Goal: Answer question/provide support: Share knowledge or assist other users

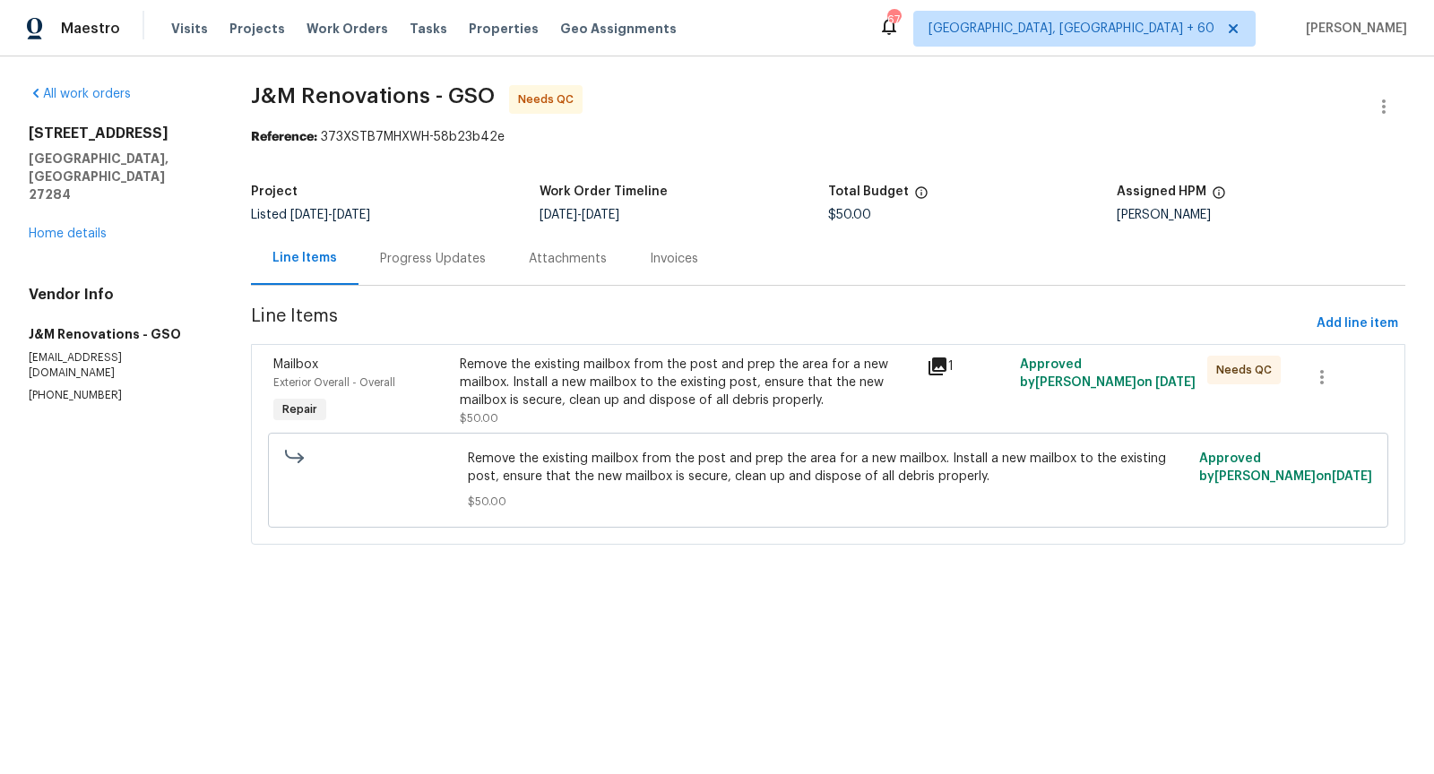
click at [427, 255] on div "Progress Updates" at bounding box center [433, 259] width 106 height 18
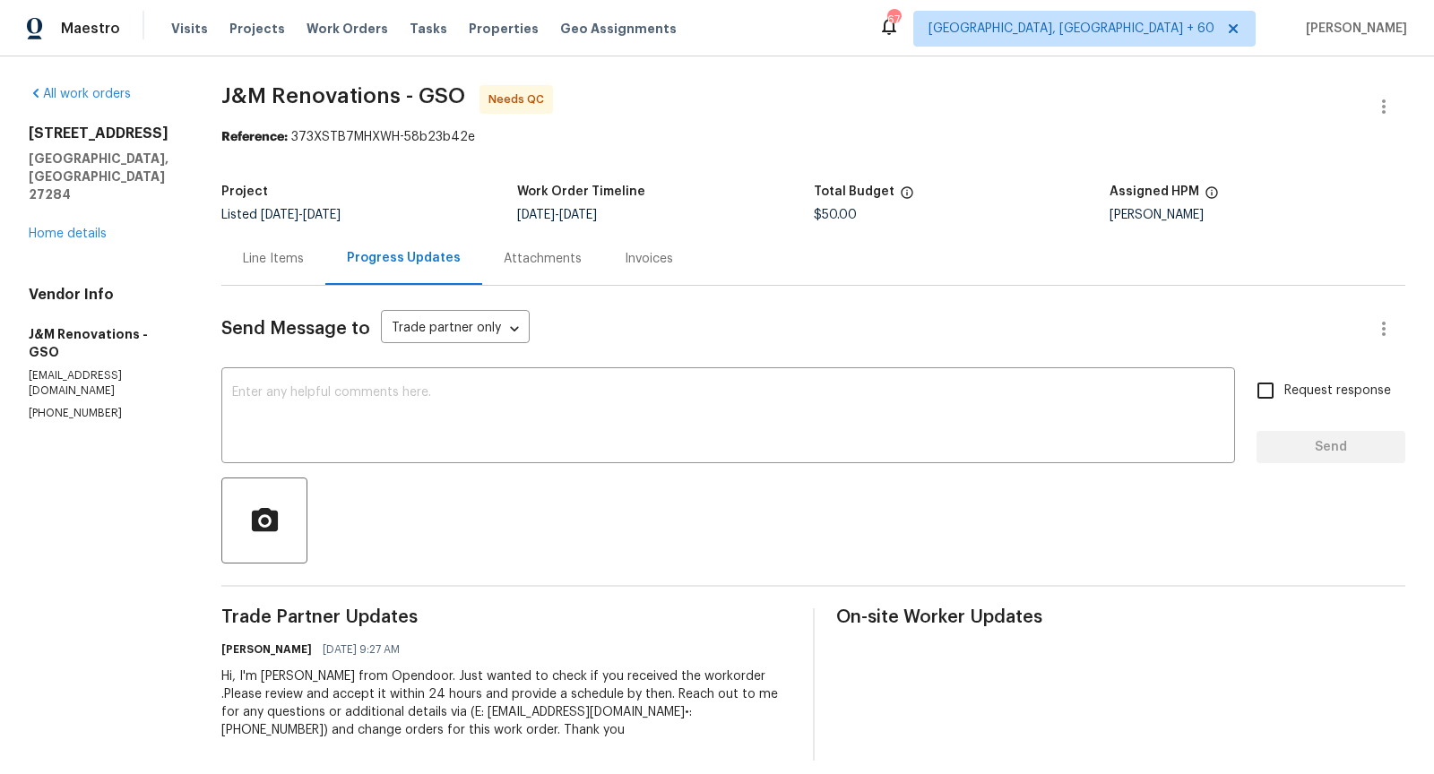
click at [292, 258] on div "Line Items" at bounding box center [273, 259] width 61 height 18
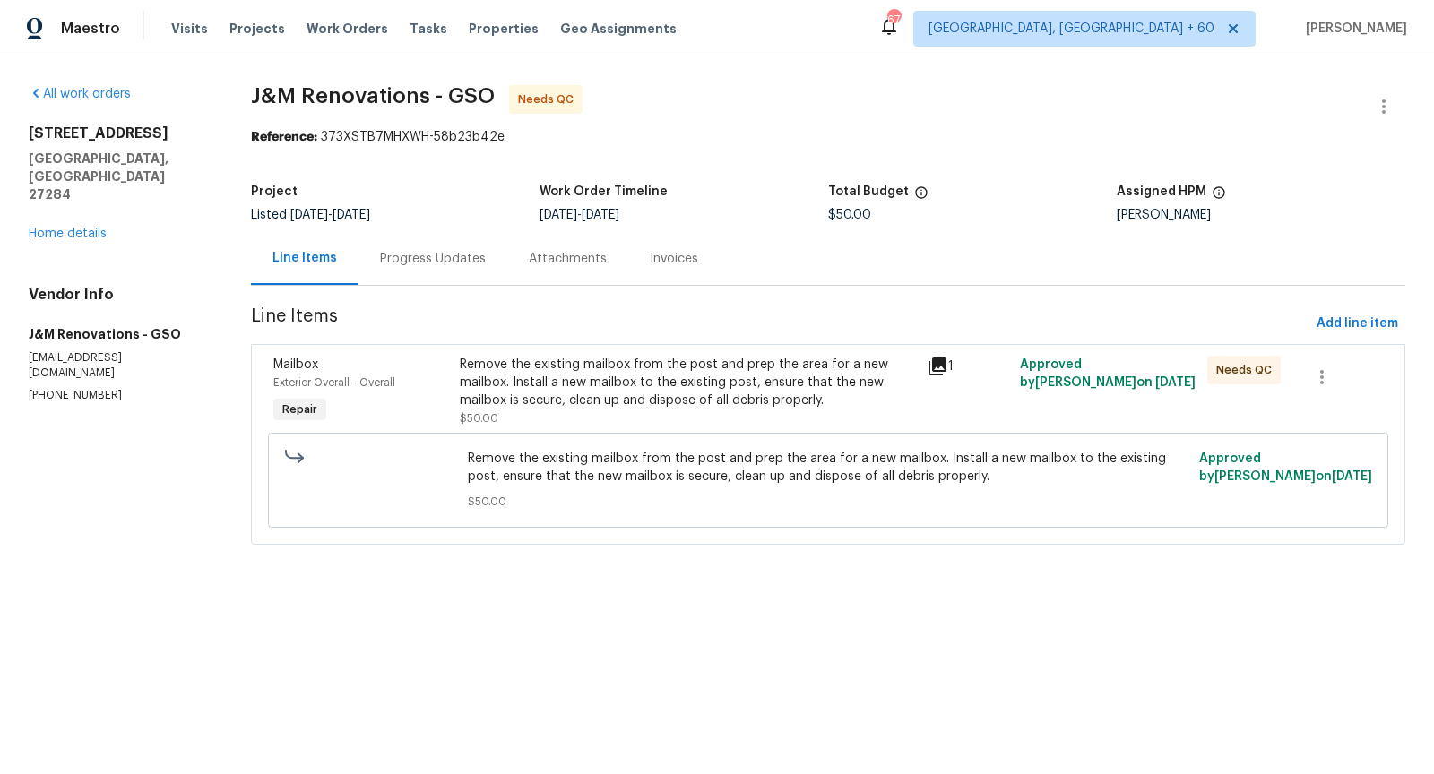
click at [922, 364] on div "1" at bounding box center [967, 391] width 93 height 82
click at [789, 372] on div "Remove the existing mailbox from the post and prep the area for a new mailbox. …" at bounding box center [688, 383] width 456 height 54
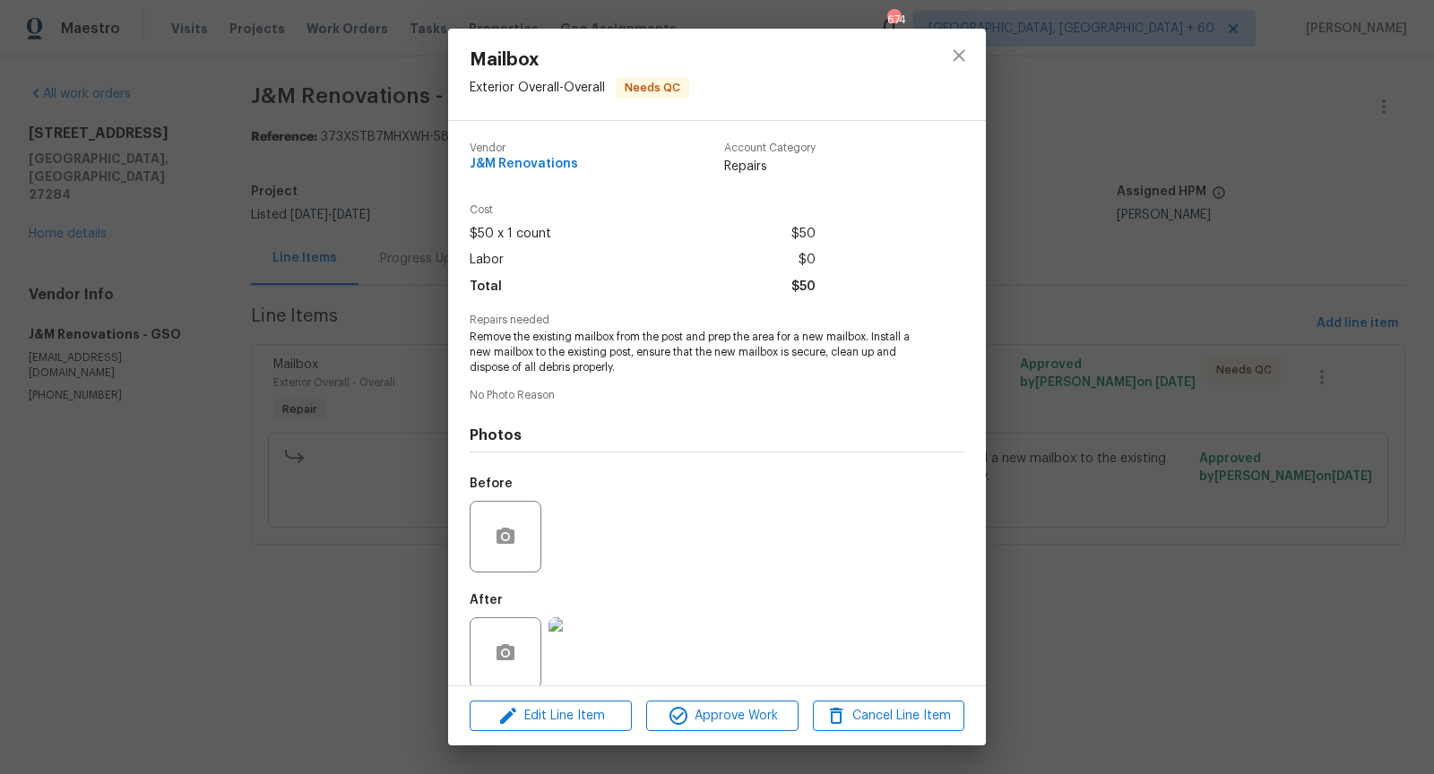
scroll to position [21, 0]
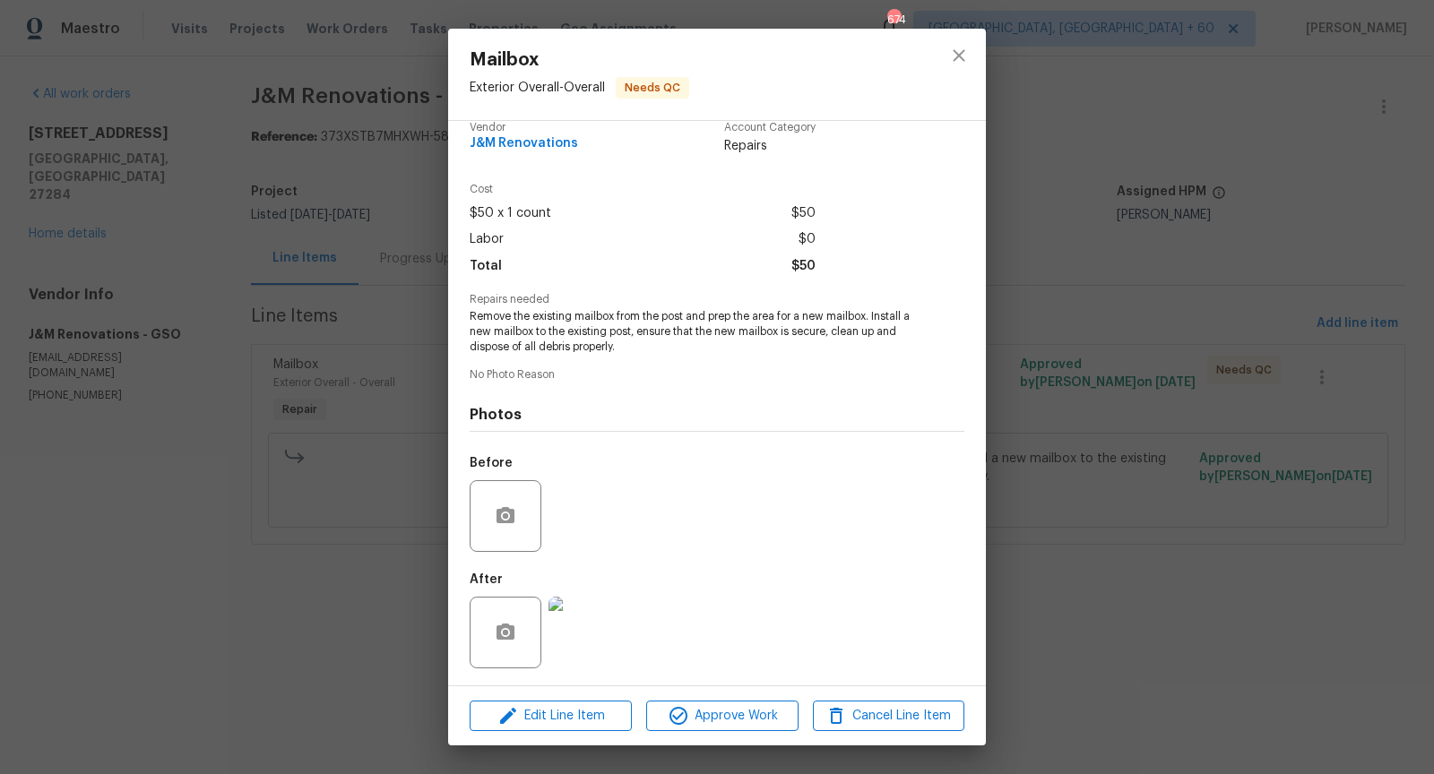
click at [583, 634] on img at bounding box center [584, 633] width 72 height 72
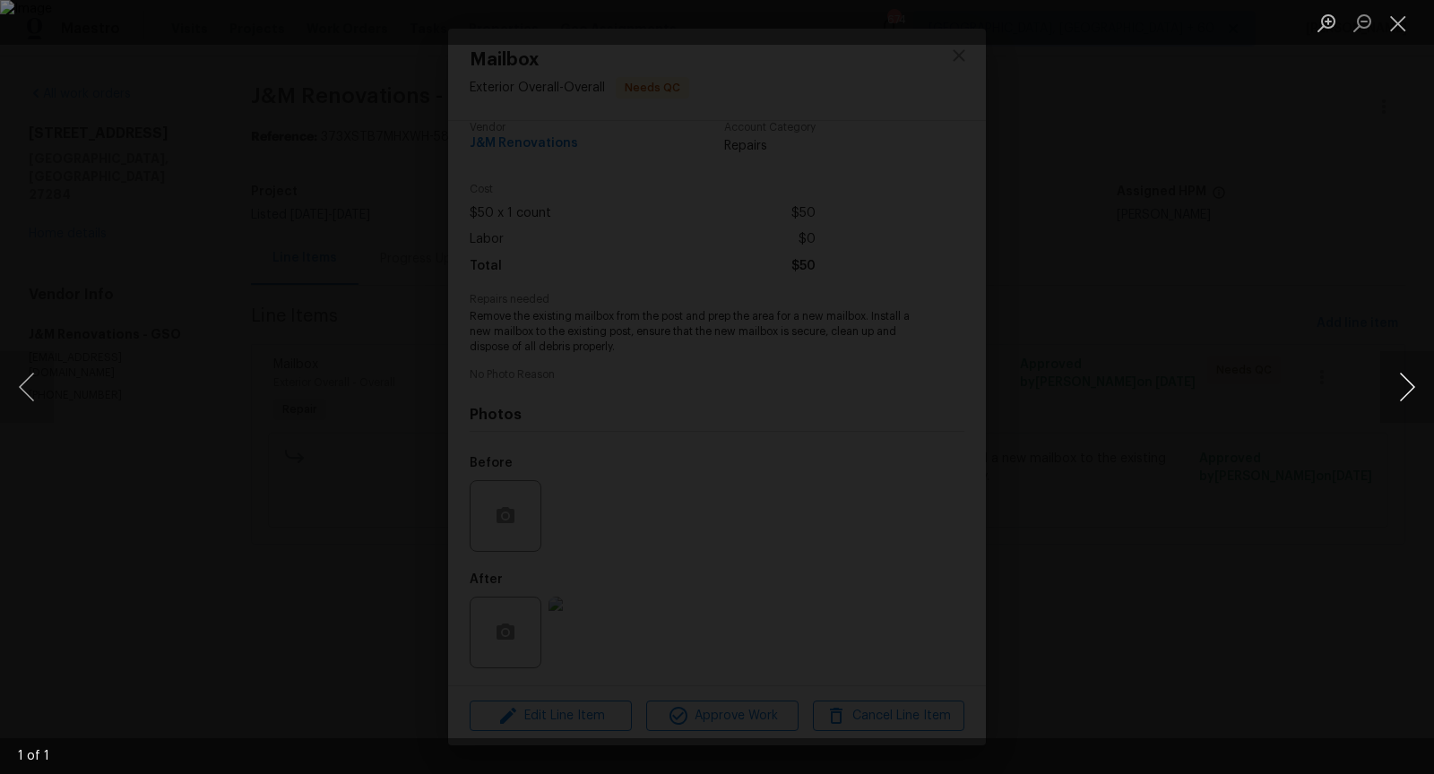
click at [1408, 388] on button "Next image" at bounding box center [1407, 387] width 54 height 72
click at [1409, 35] on button "Close lightbox" at bounding box center [1398, 22] width 36 height 31
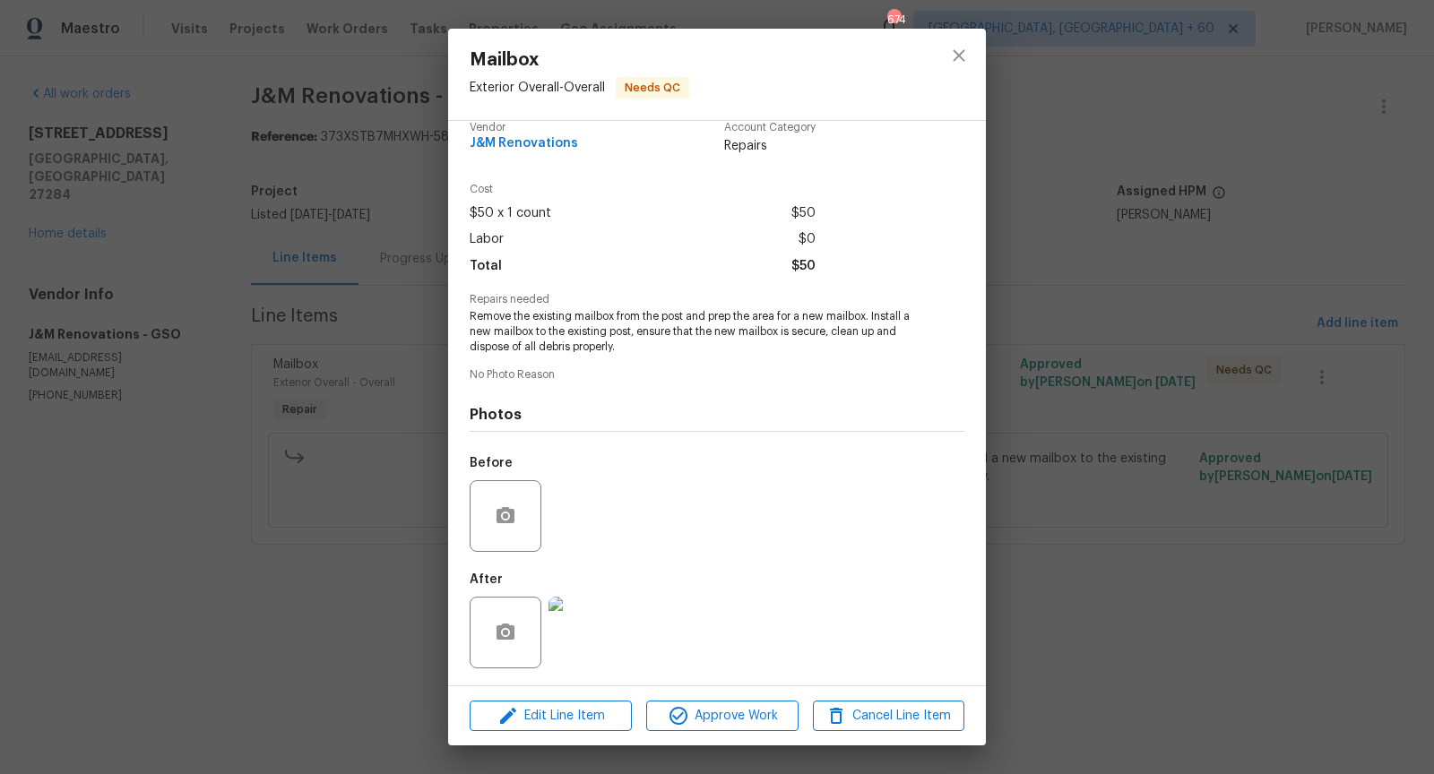
click at [1213, 357] on div "Mailbox Exterior Overall - Overall Needs QC Vendor J&M Renovations Account Cate…" at bounding box center [717, 387] width 1434 height 774
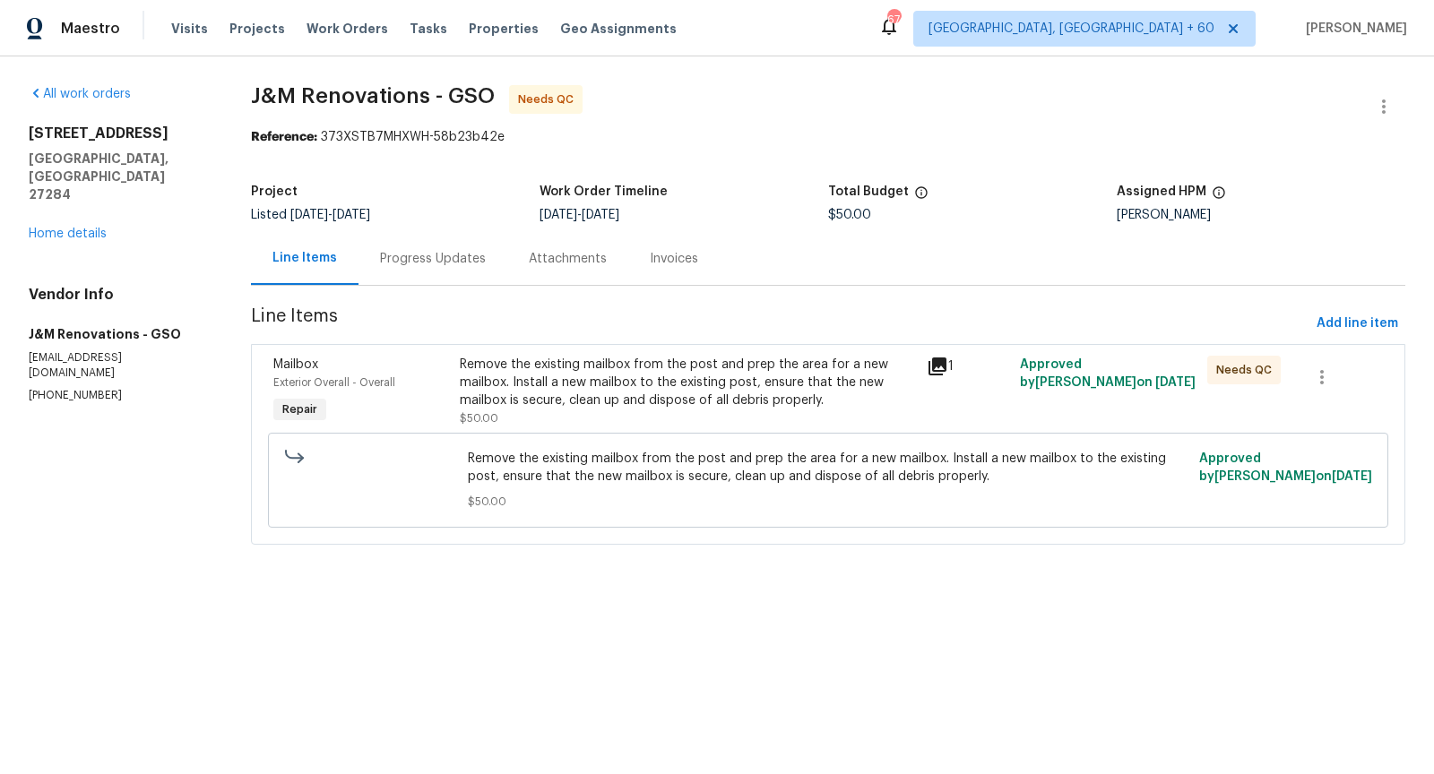
click at [428, 248] on div "Progress Updates" at bounding box center [432, 258] width 149 height 53
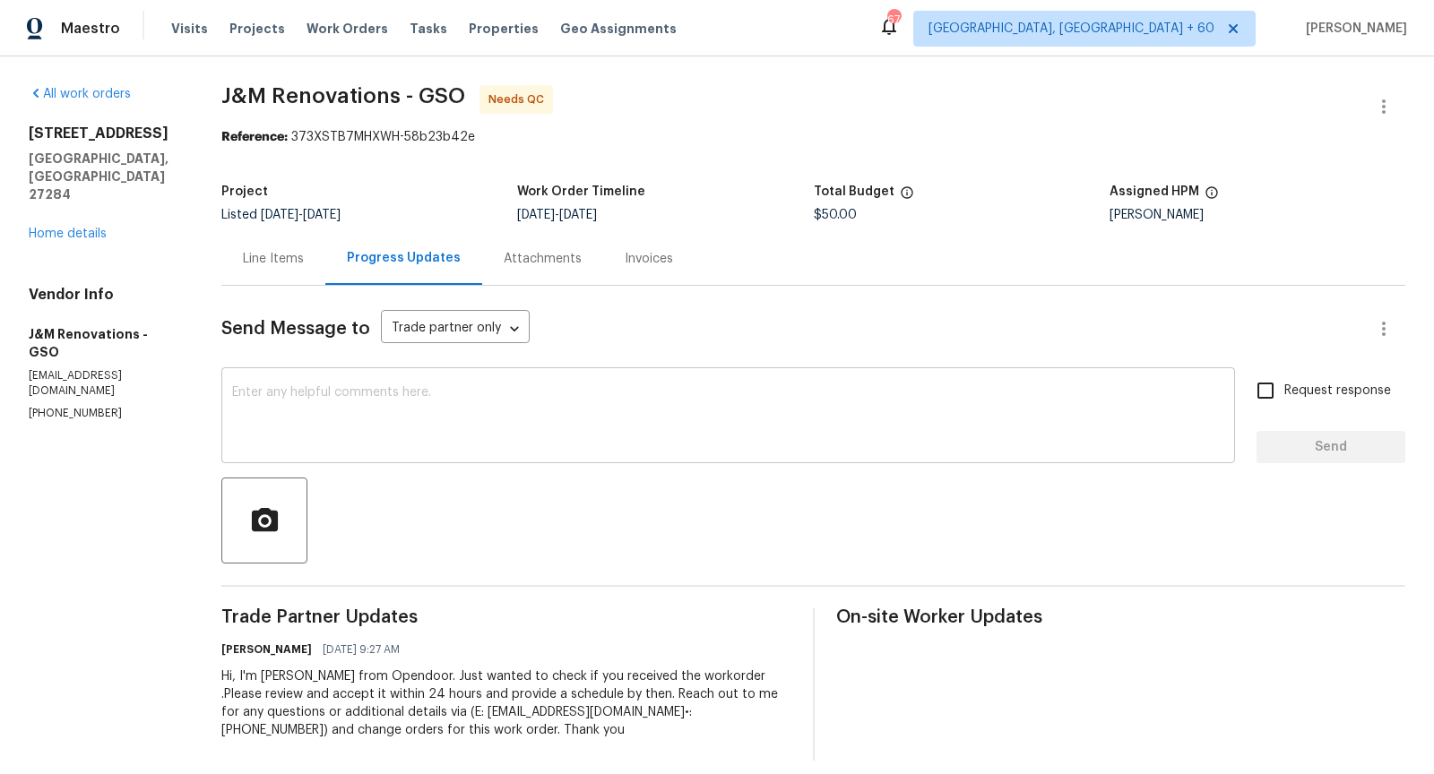
click at [477, 393] on textarea at bounding box center [728, 417] width 992 height 63
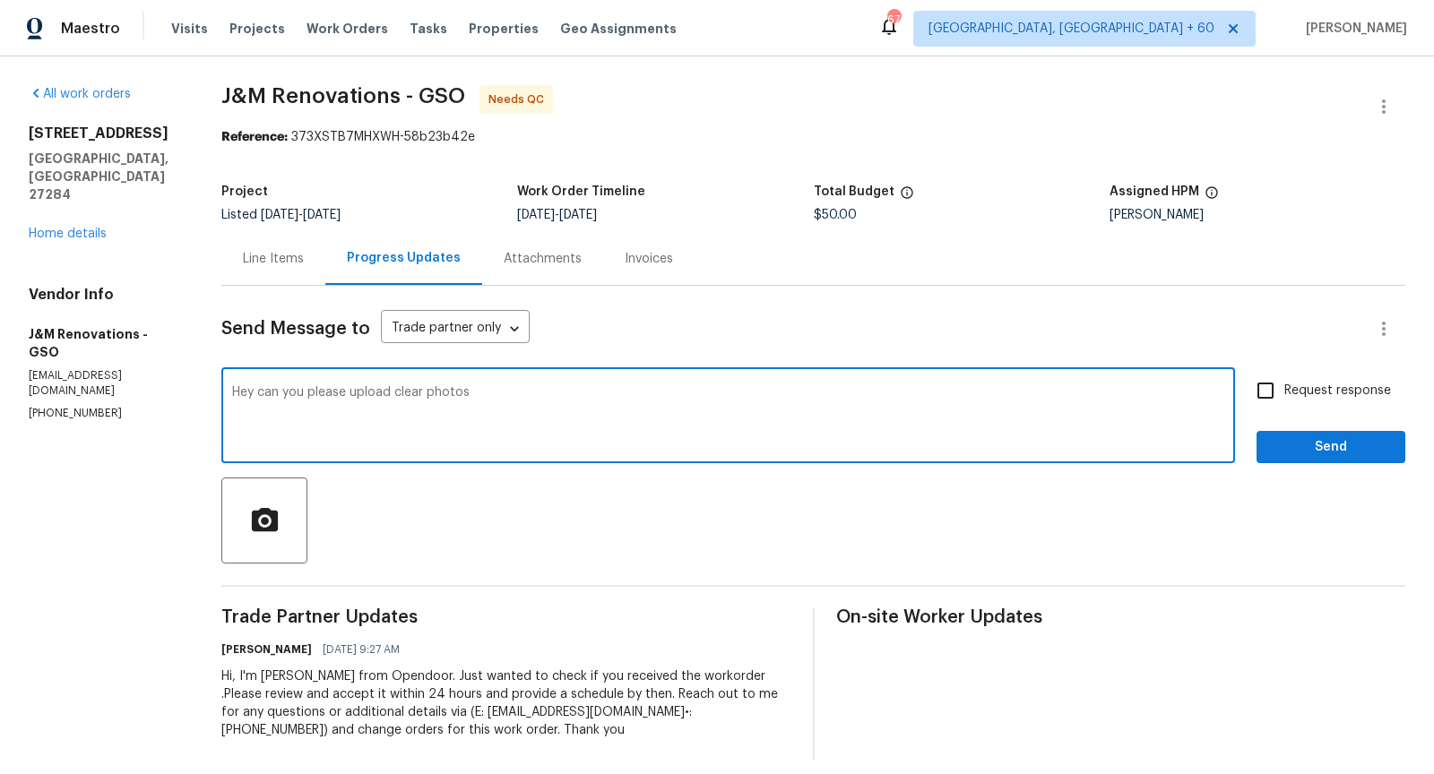
type textarea "Hey can you please upload clear photos"
click at [1273, 387] on input "Request response" at bounding box center [1265, 391] width 38 height 38
checkbox input "true"
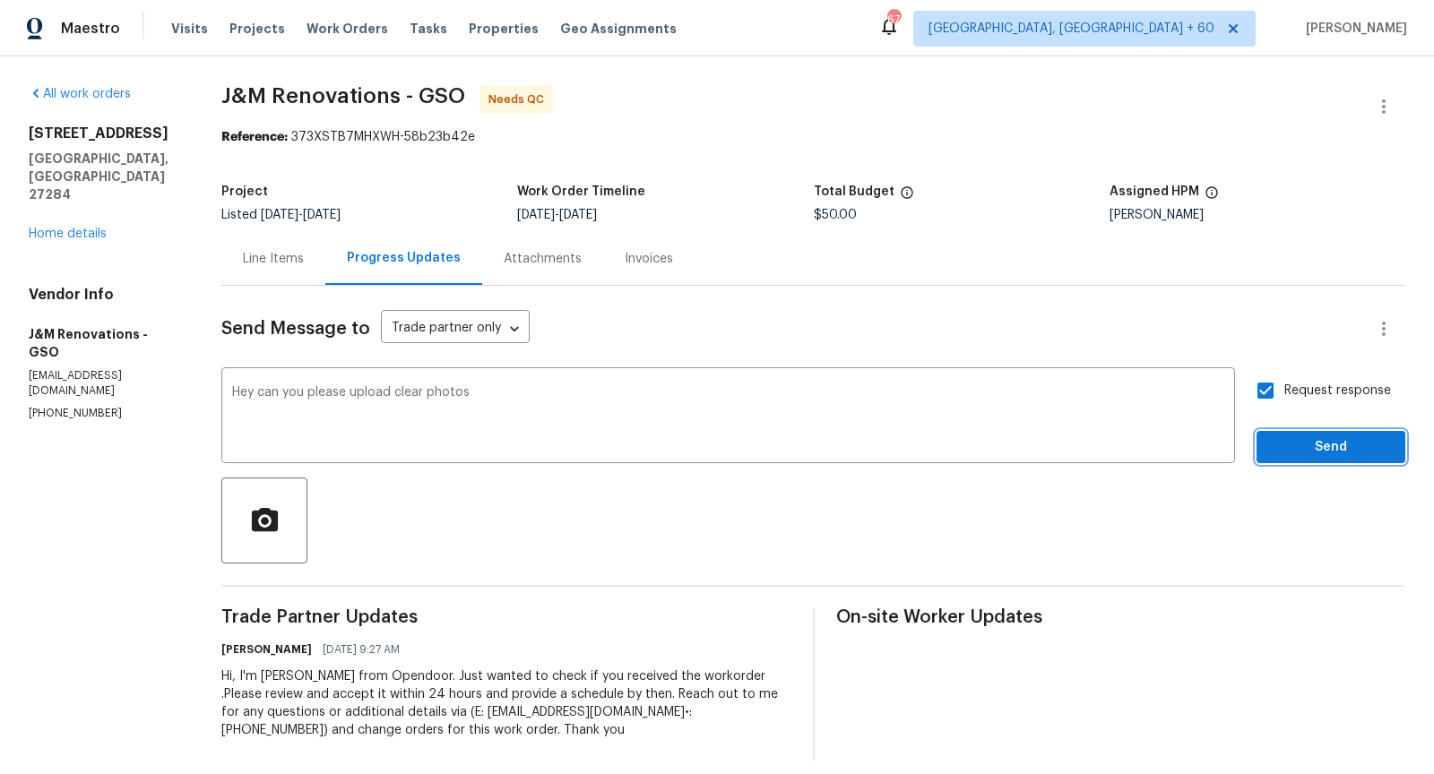
click at [1321, 462] on button "Send" at bounding box center [1330, 447] width 149 height 33
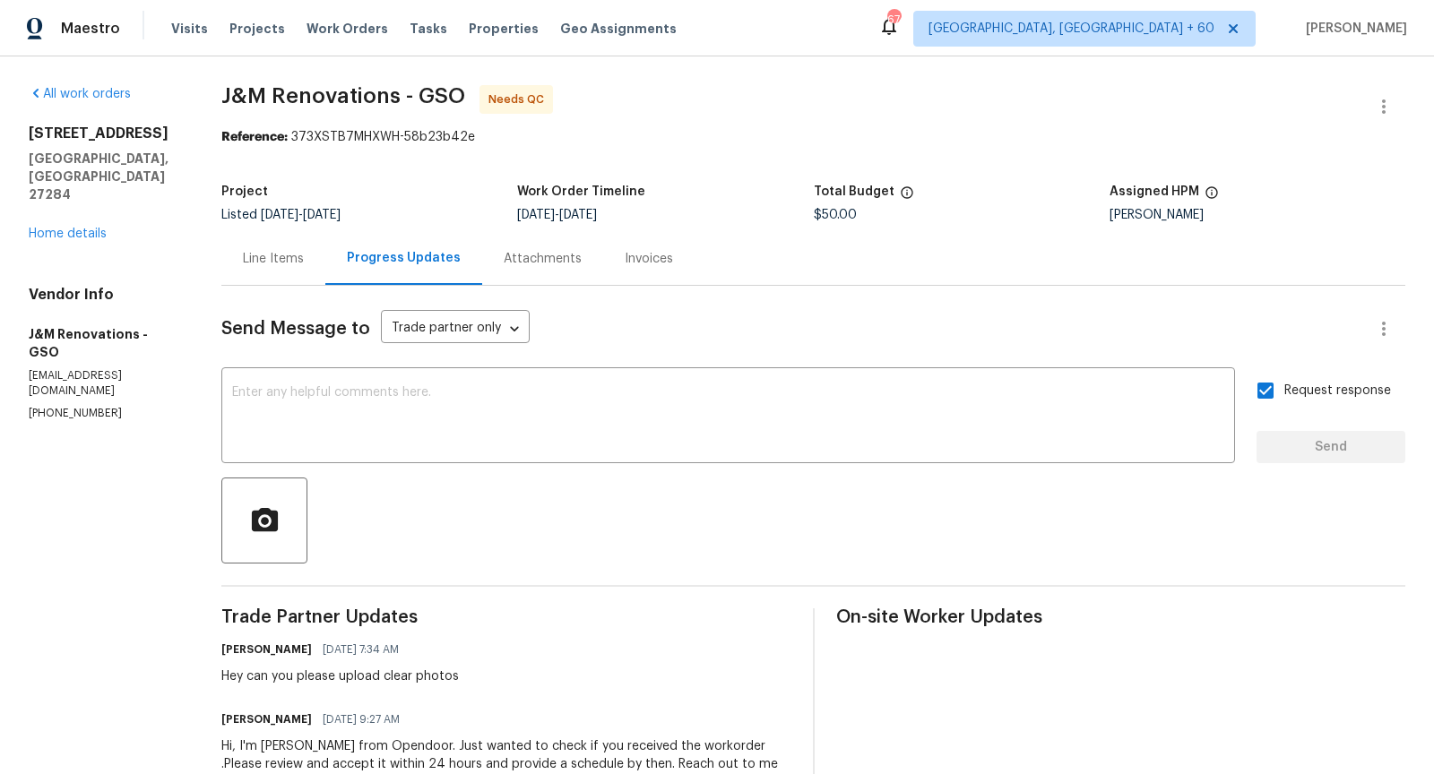
click at [243, 246] on div "Line Items" at bounding box center [273, 258] width 104 height 53
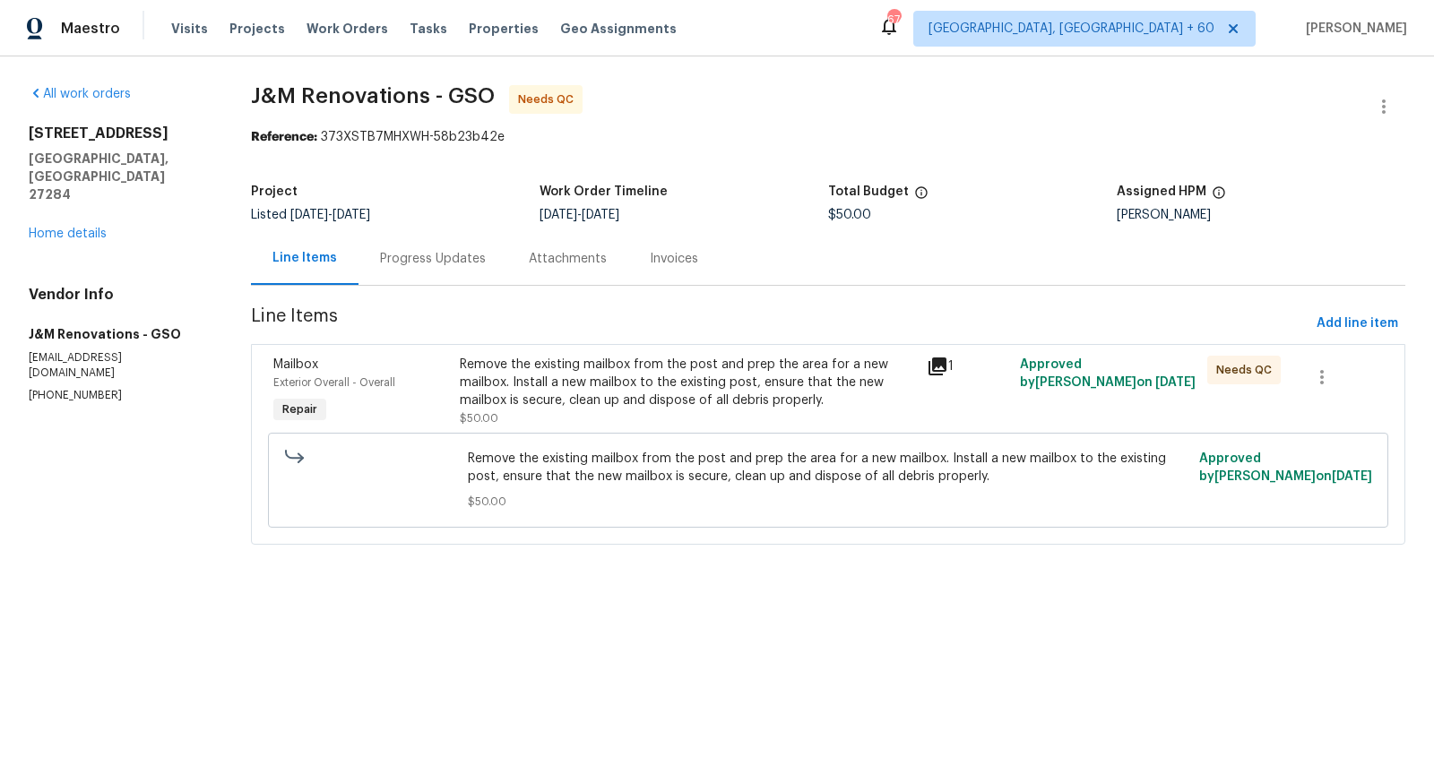
click at [935, 369] on icon at bounding box center [937, 367] width 18 height 18
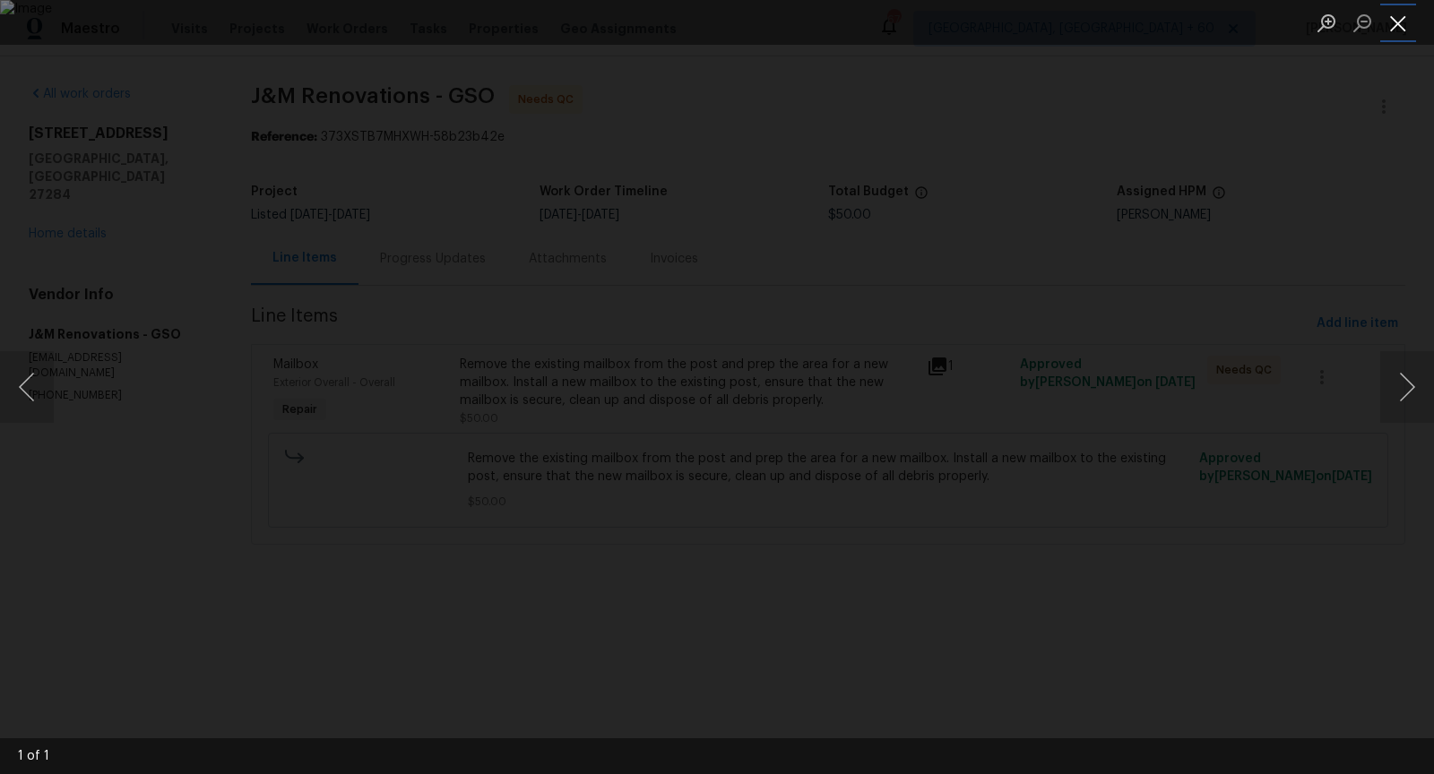
click at [1394, 35] on button "Close lightbox" at bounding box center [1398, 22] width 36 height 31
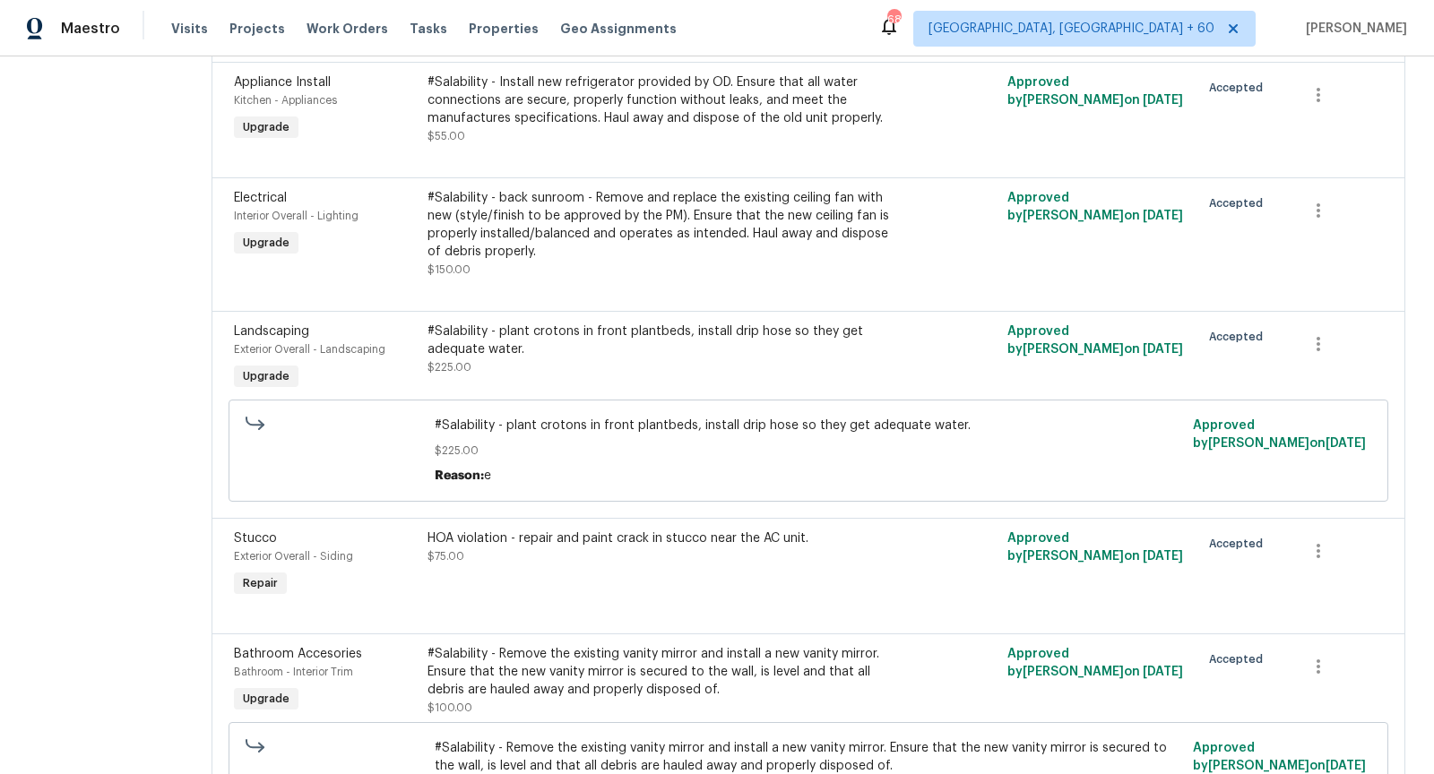
scroll to position [2169, 0]
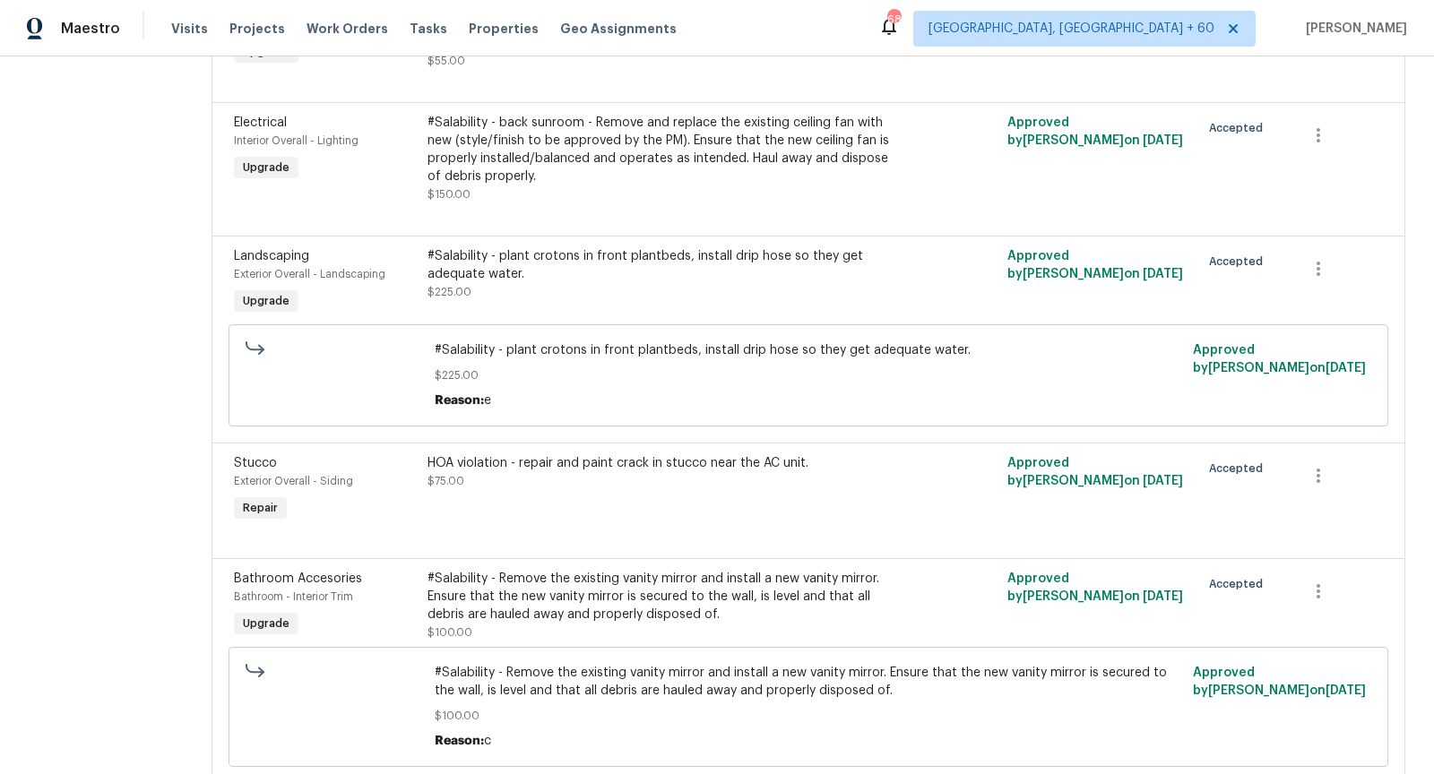
click at [607, 478] on div "HOA violation - repair and paint crack in stucco near the AC unit. $75.00" at bounding box center [663, 472] width 472 height 36
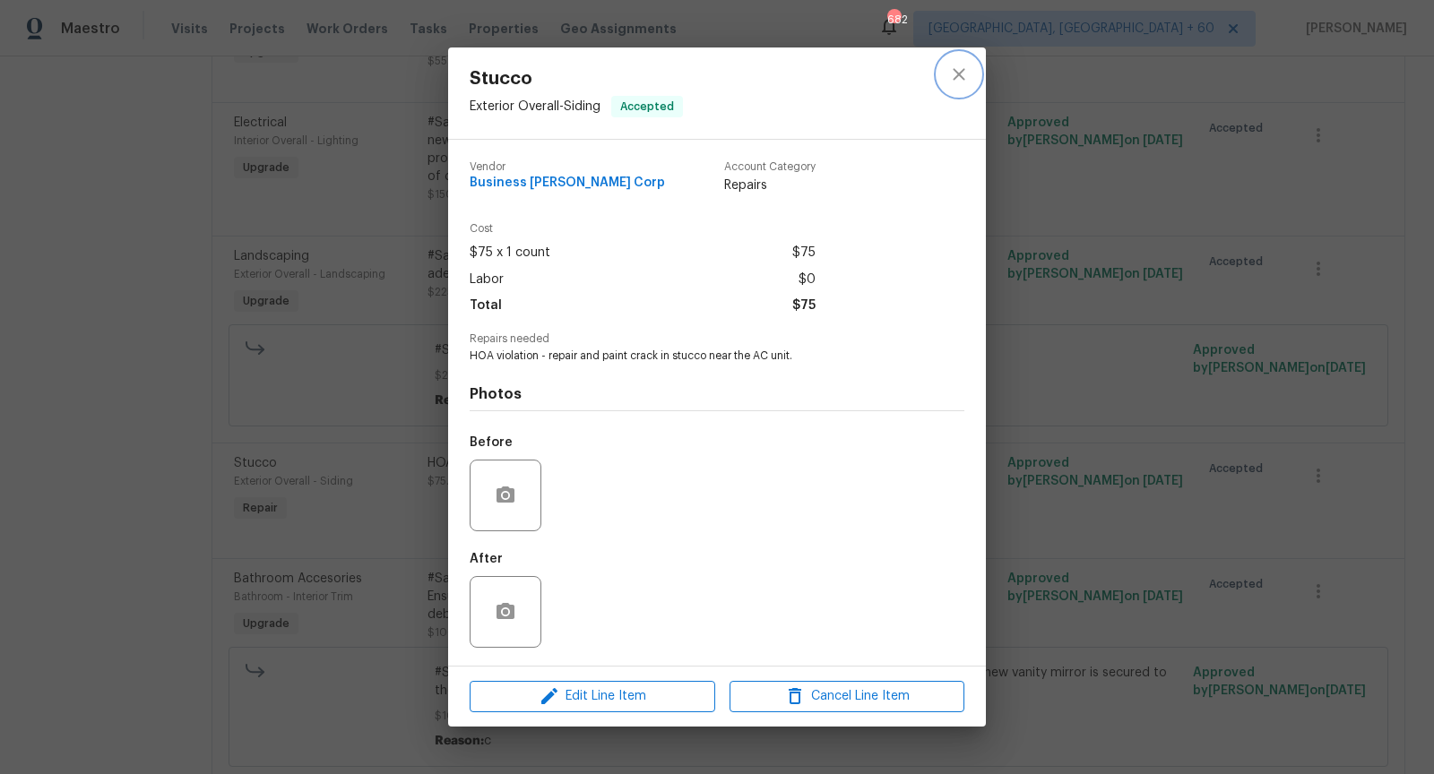
click at [953, 70] on icon "close" at bounding box center [959, 75] width 12 height 12
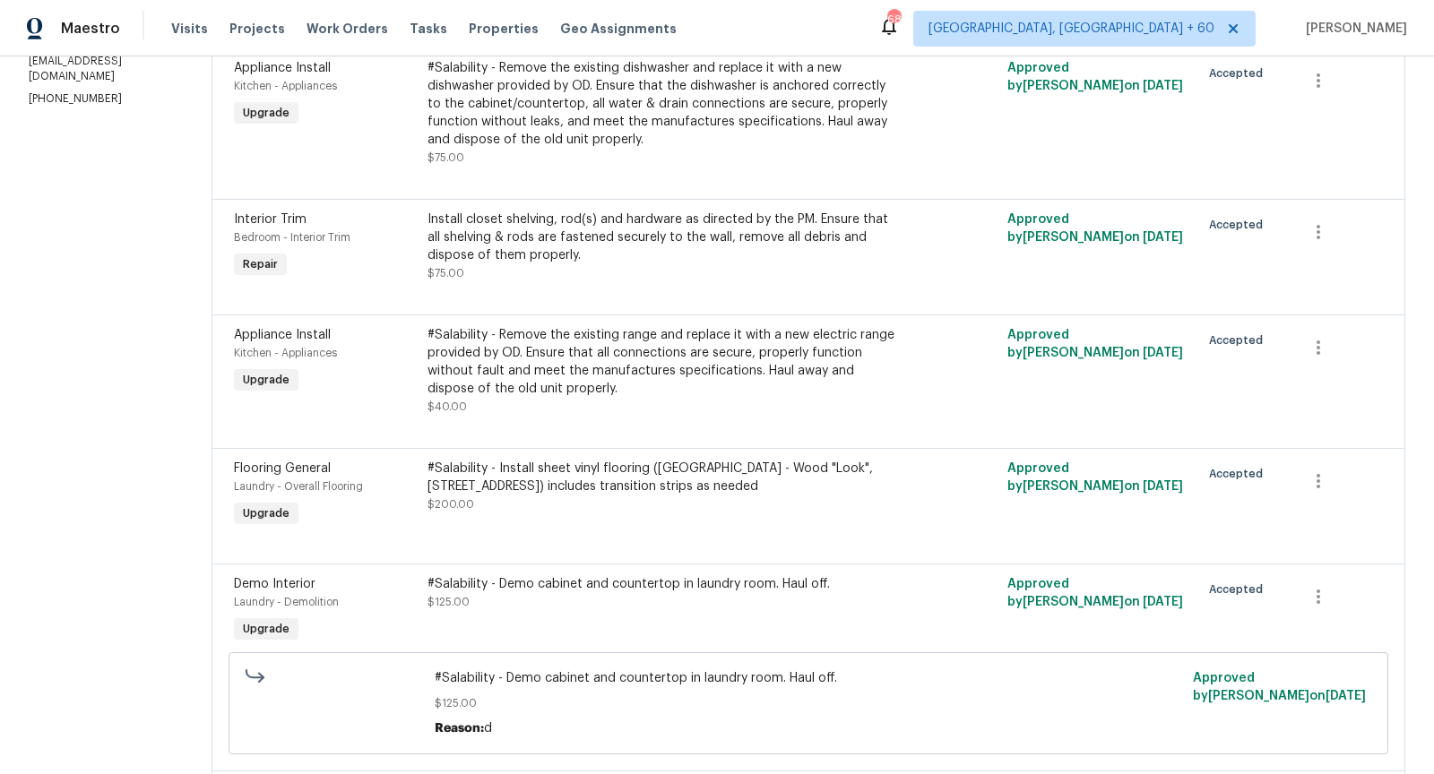
scroll to position [0, 0]
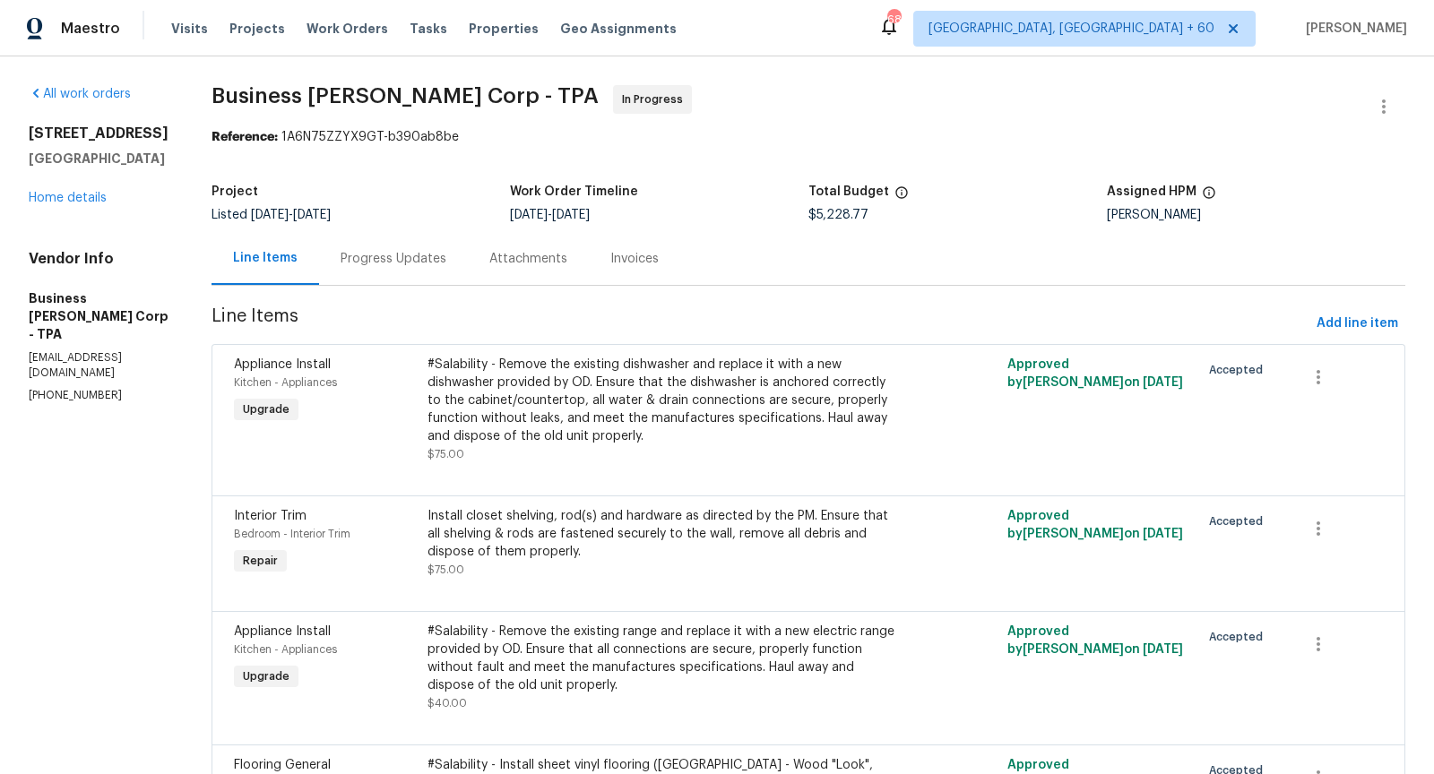
click at [446, 257] on div "Progress Updates" at bounding box center [394, 259] width 106 height 18
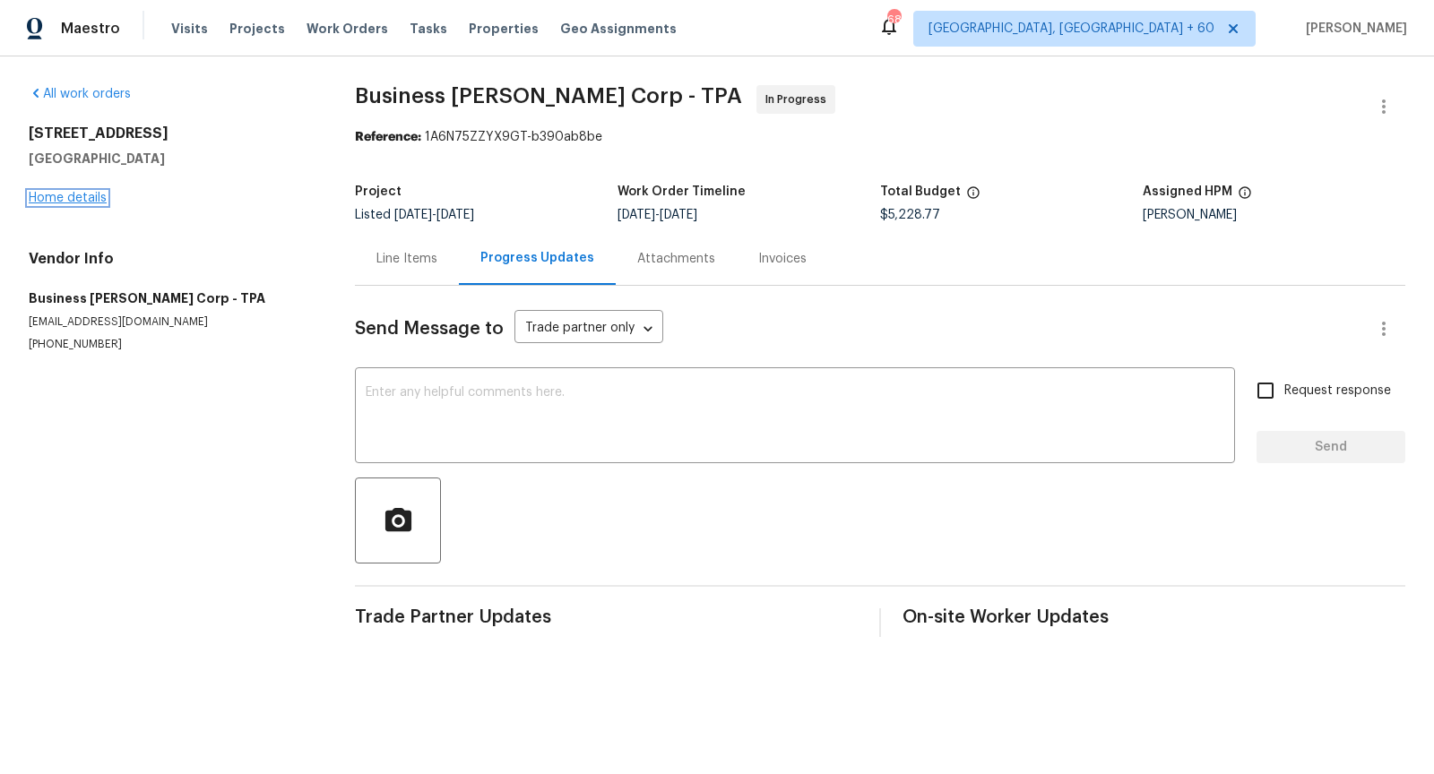
click at [87, 198] on link "Home details" at bounding box center [68, 198] width 78 height 13
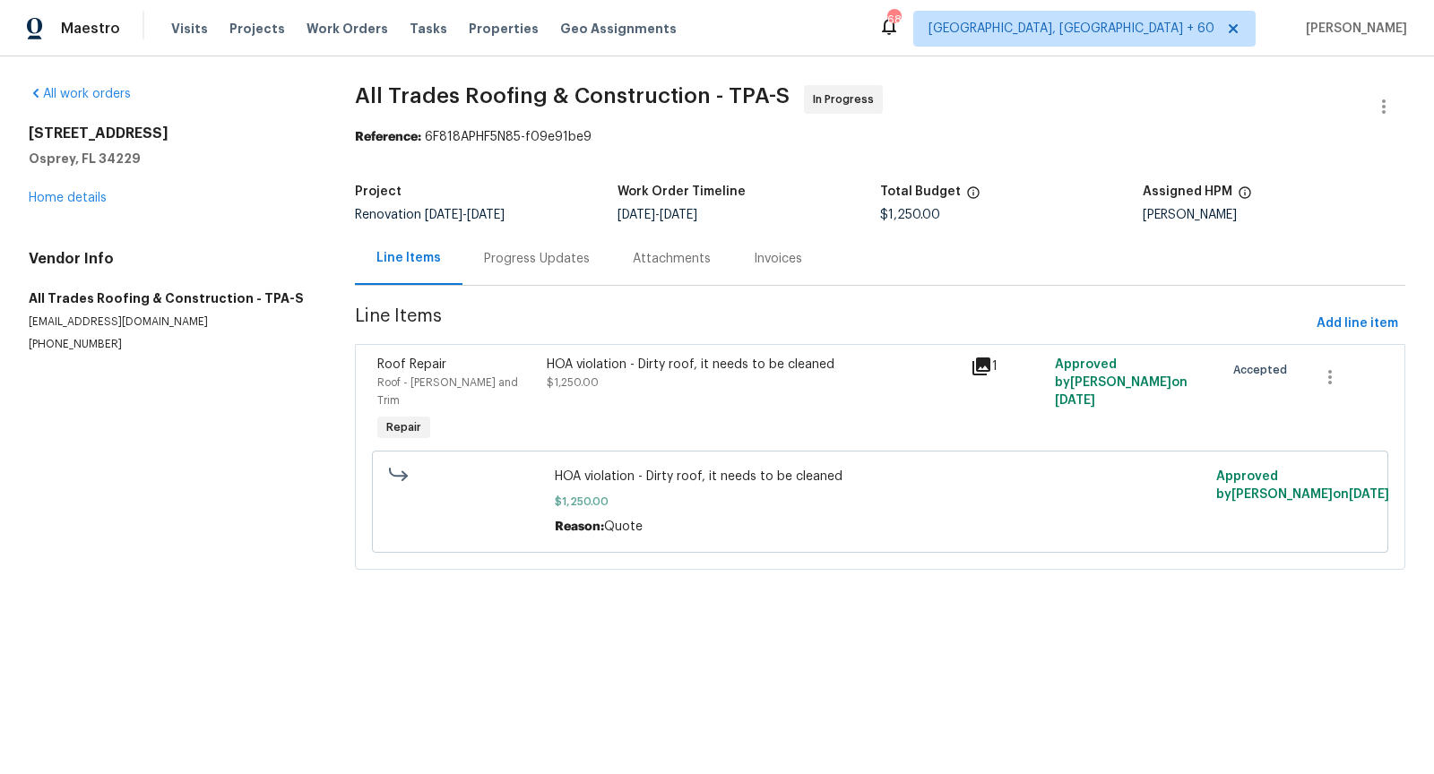
click at [538, 261] on div "Progress Updates" at bounding box center [537, 259] width 106 height 18
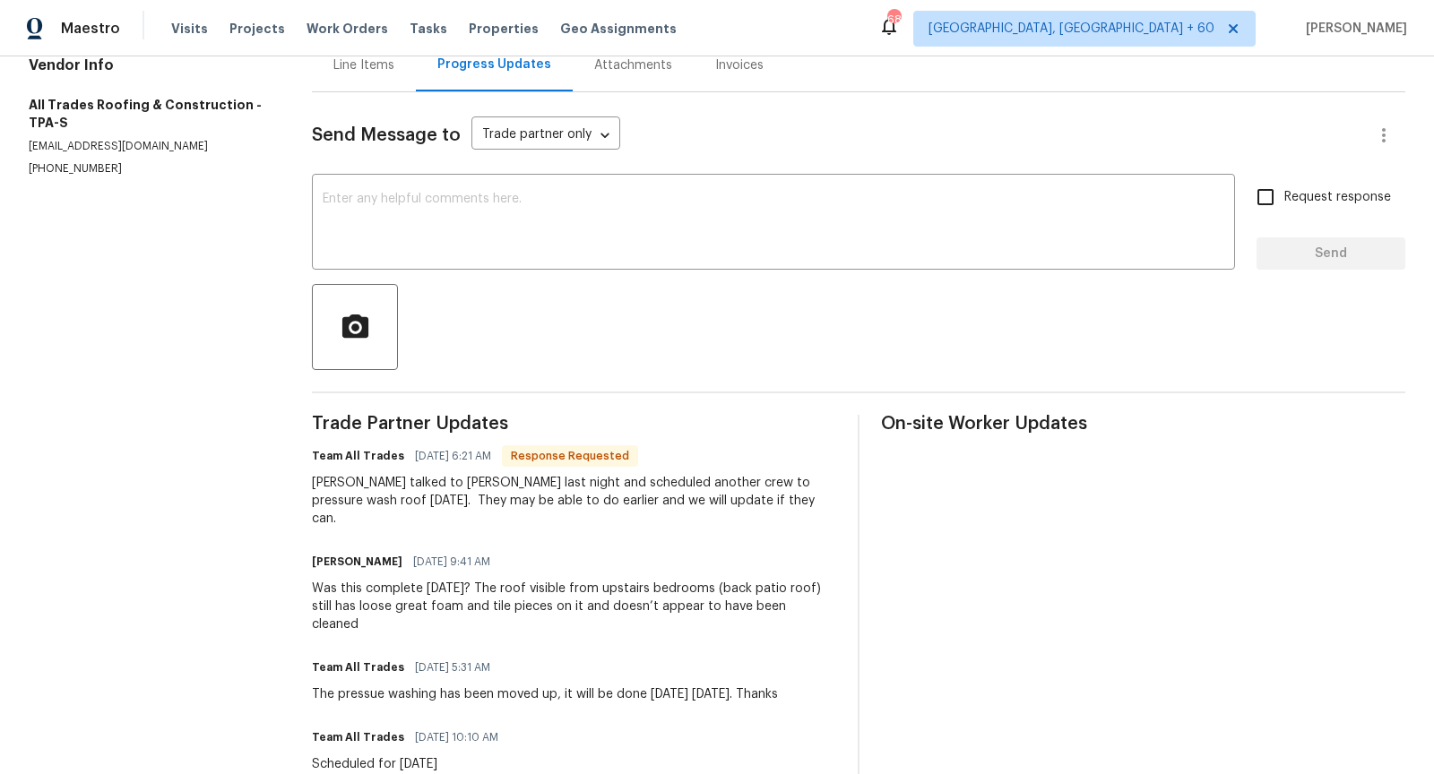
scroll to position [226, 0]
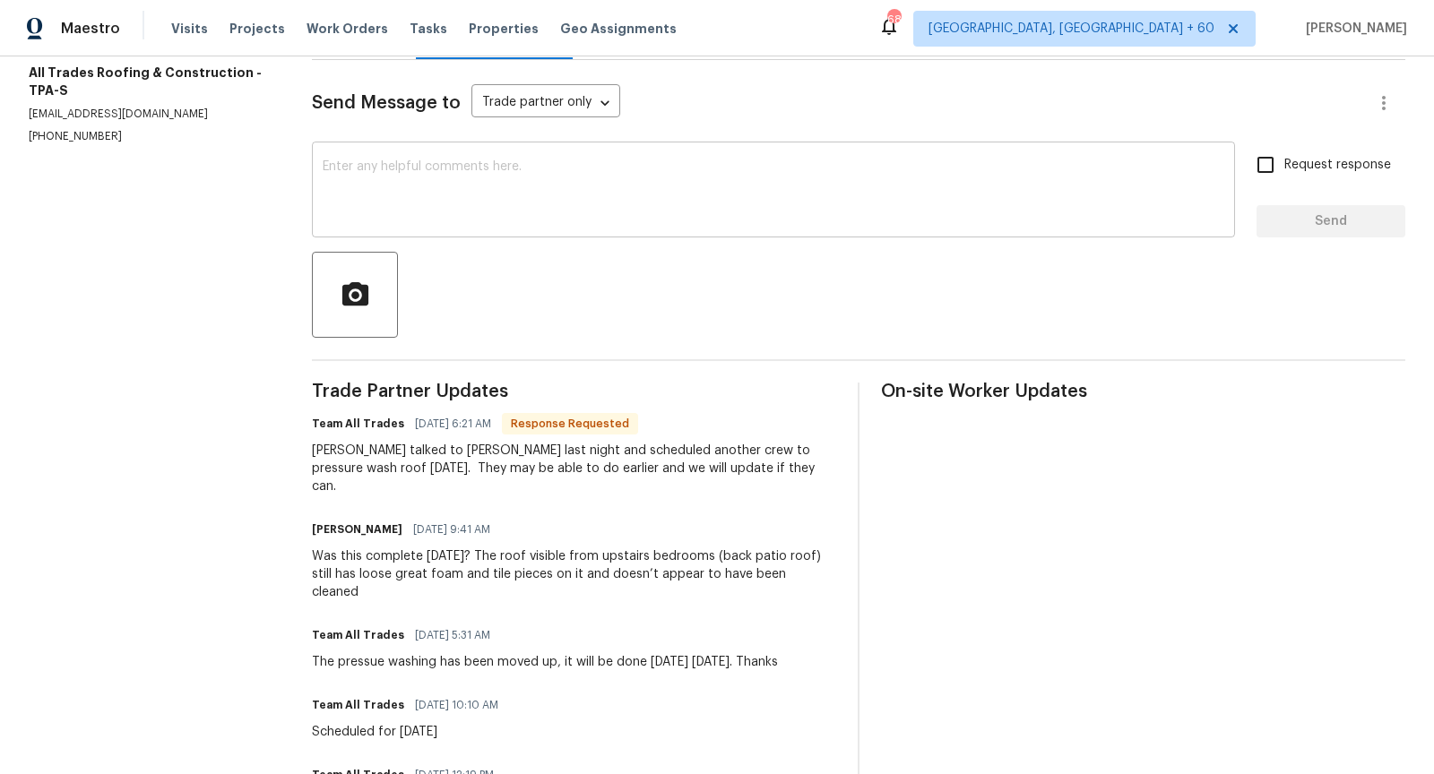
click at [418, 193] on textarea at bounding box center [773, 191] width 901 height 63
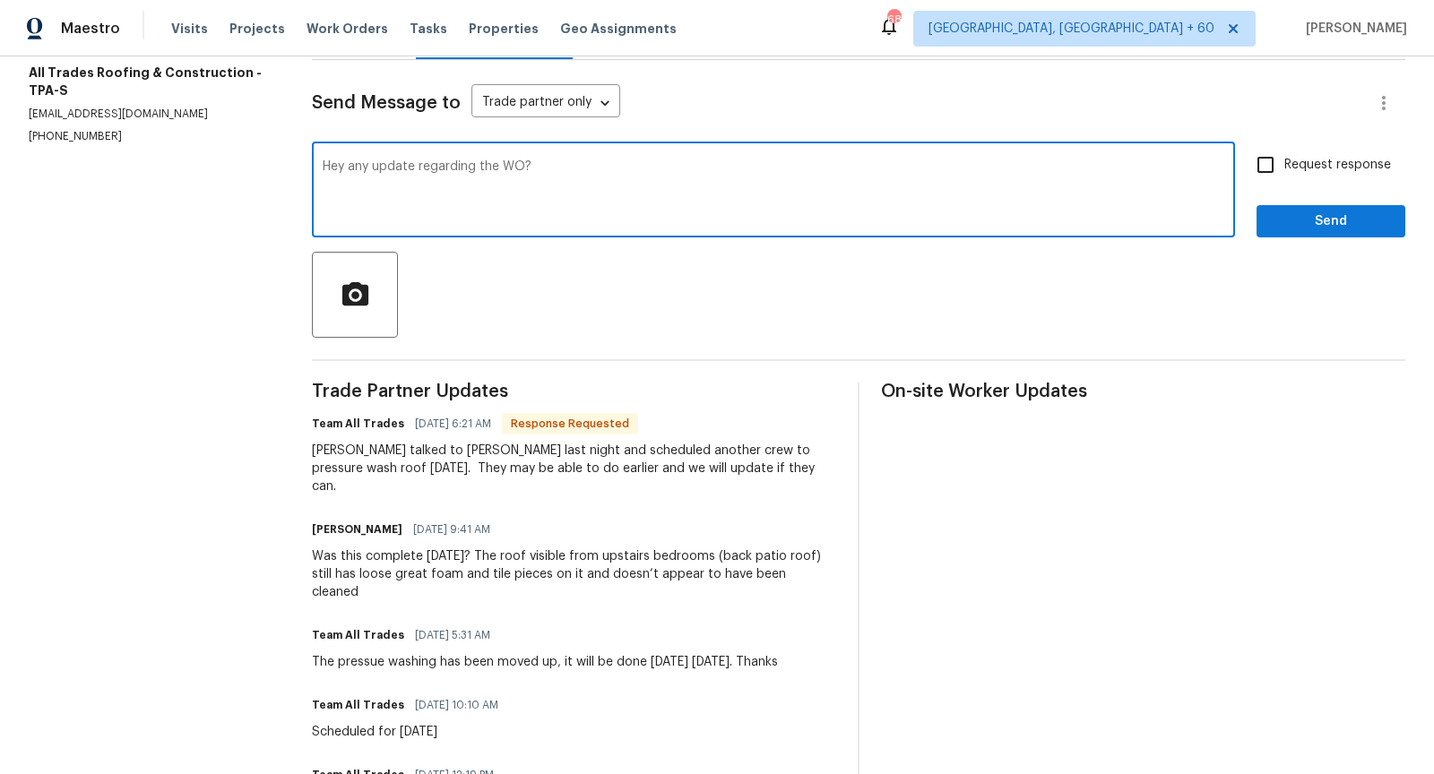
type textarea "Hey any update regarding the WO?"
click at [1272, 167] on input "Request response" at bounding box center [1265, 165] width 38 height 38
checkbox input "true"
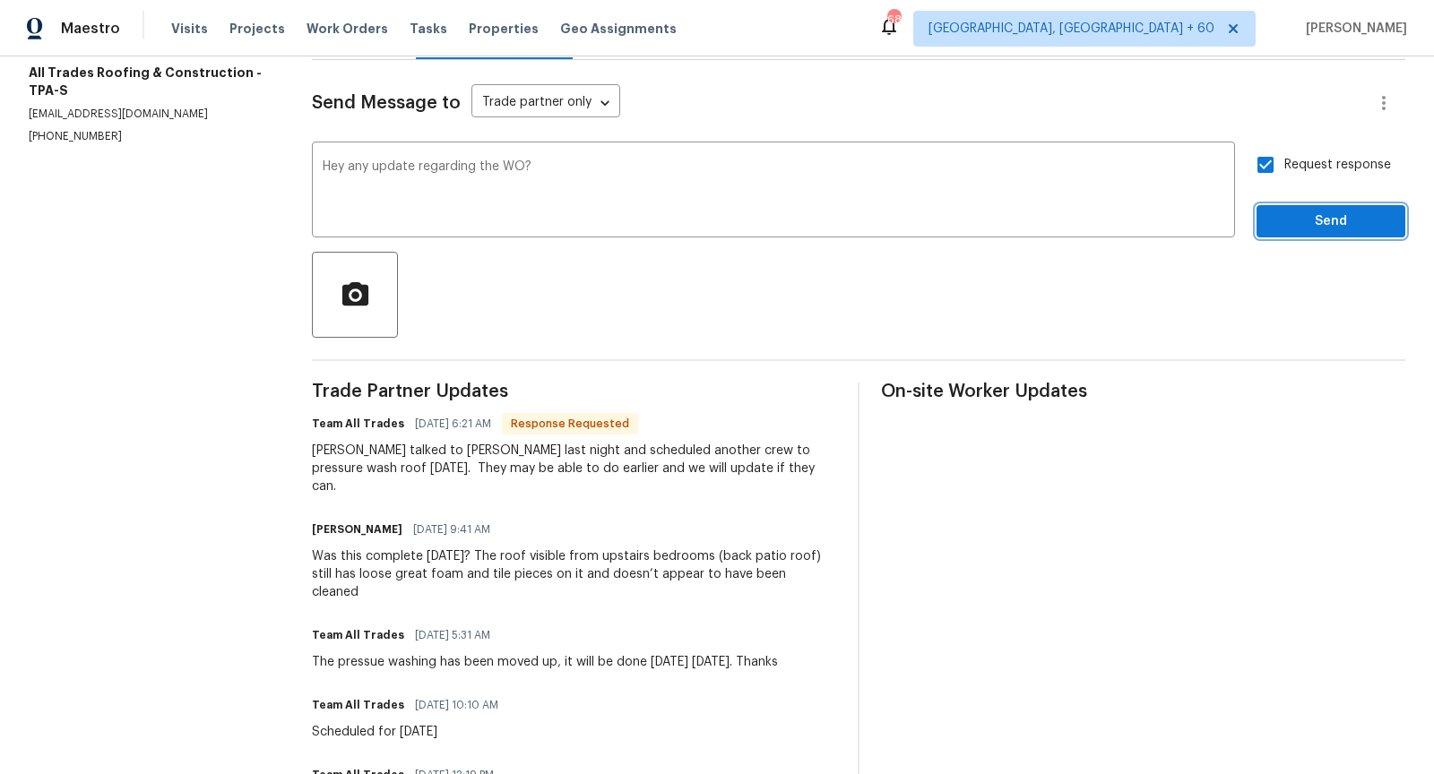
click at [1318, 224] on span "Send" at bounding box center [1331, 222] width 120 height 22
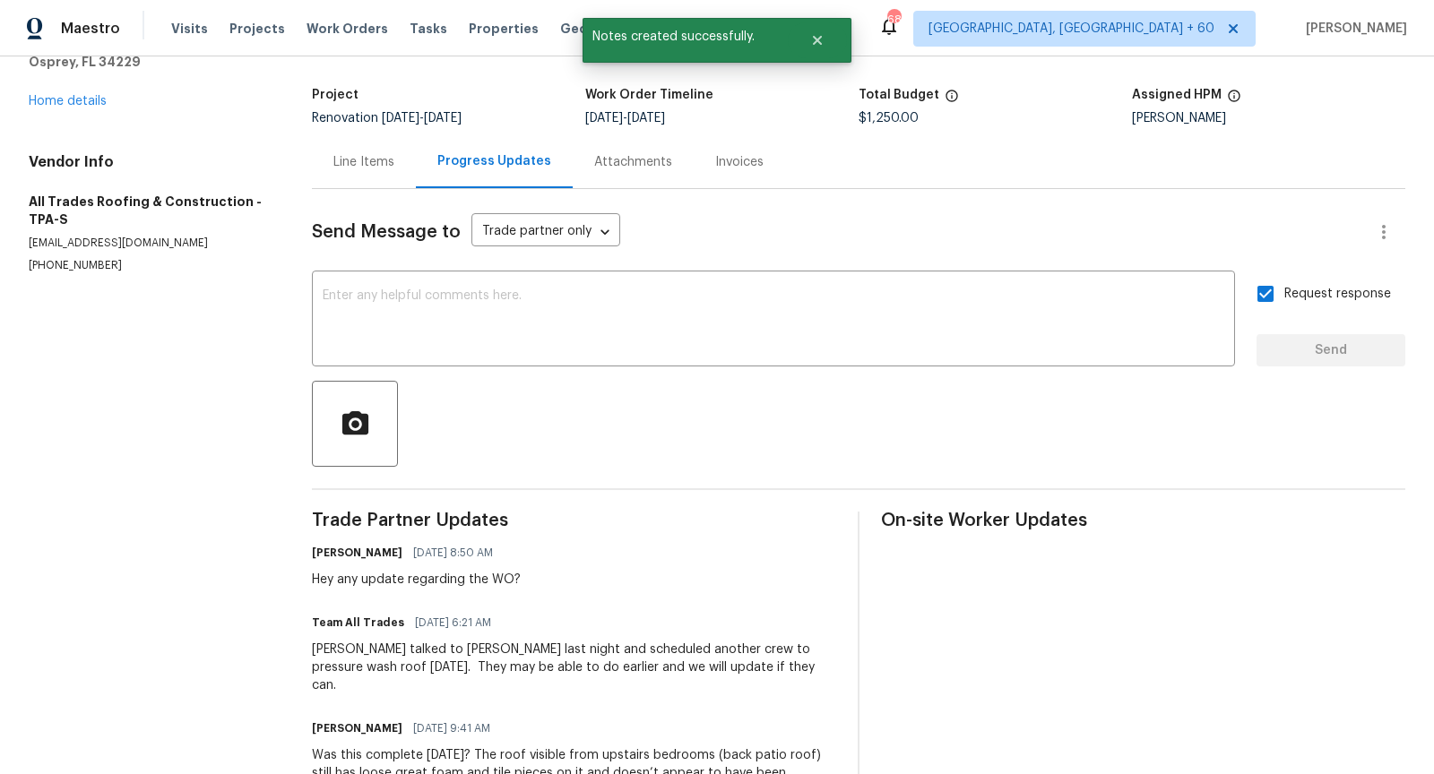
scroll to position [0, 0]
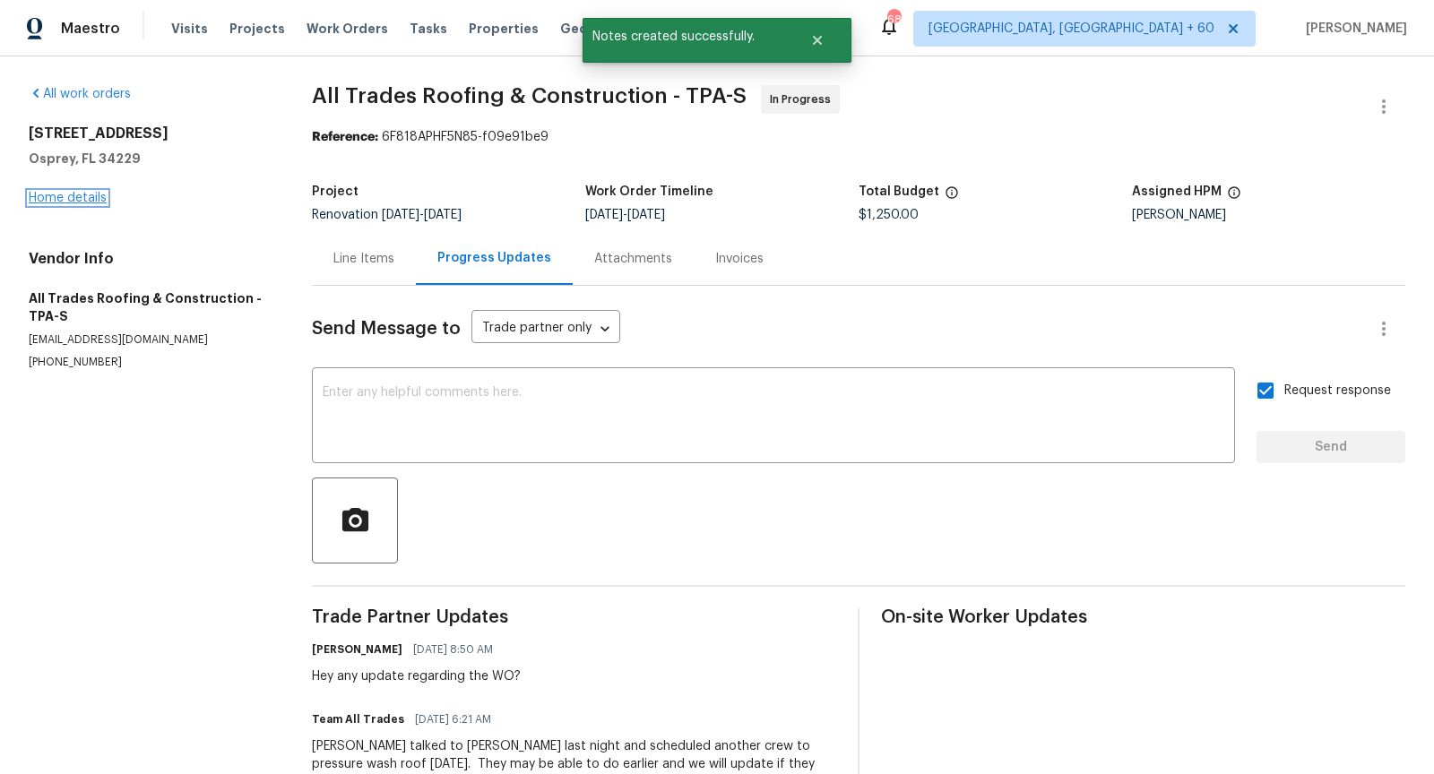
click at [67, 197] on link "Home details" at bounding box center [68, 198] width 78 height 13
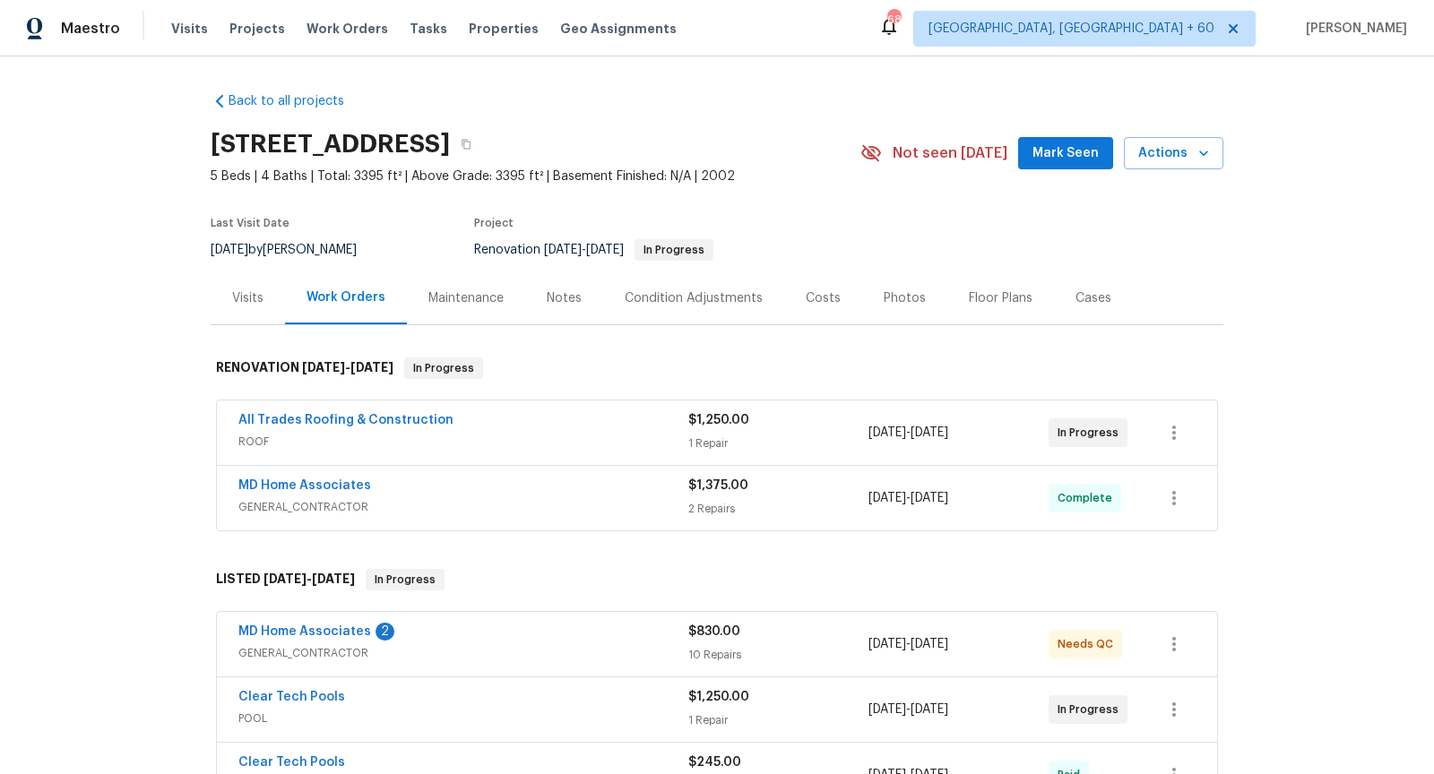
click at [546, 435] on span "ROOF" at bounding box center [463, 442] width 450 height 18
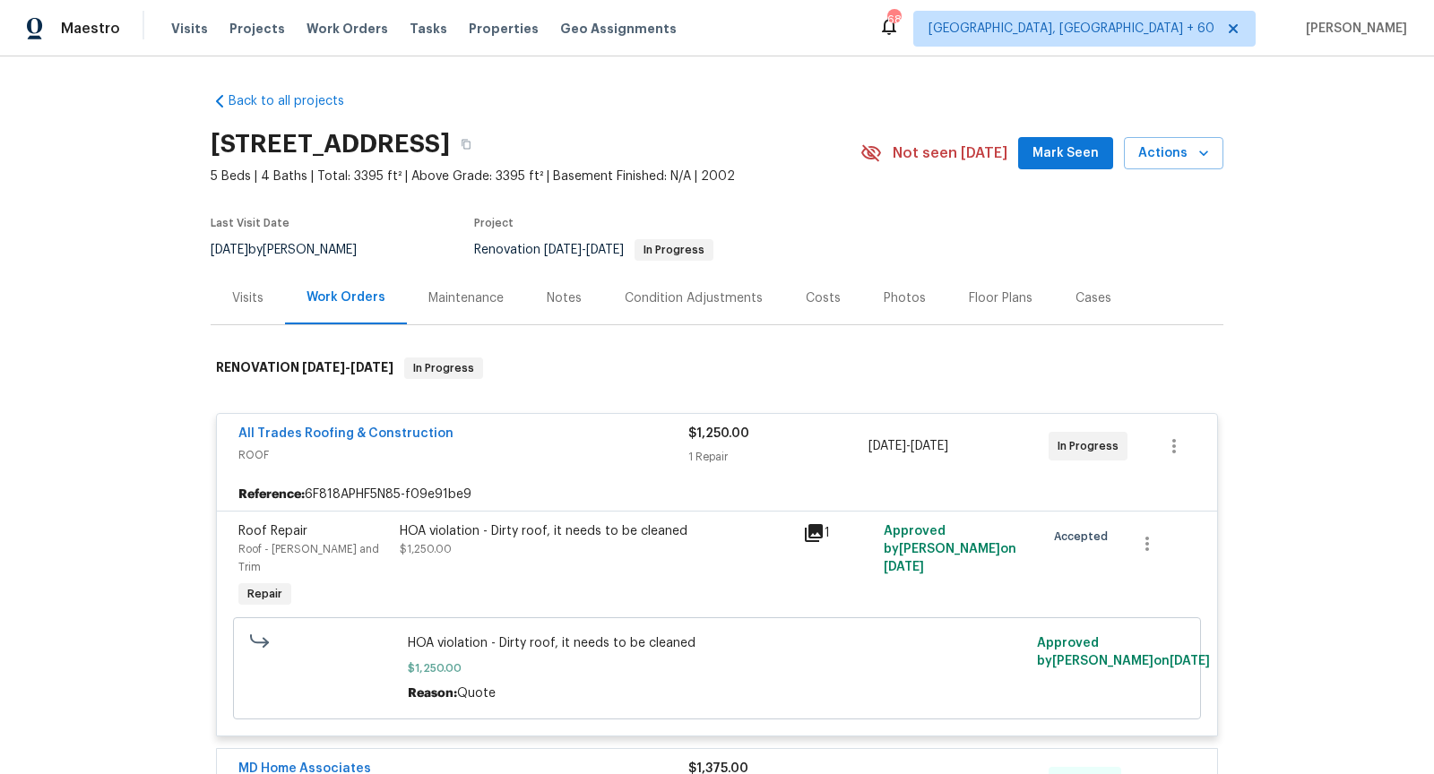
scroll to position [54, 0]
